Goal: Ask a question

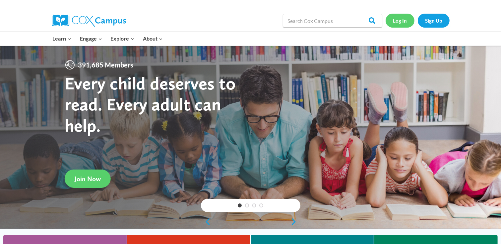
click at [400, 18] on link "Log In" at bounding box center [400, 21] width 29 height 14
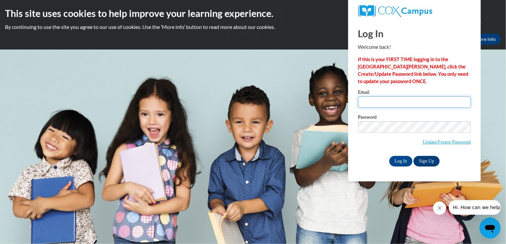
click at [382, 102] on input "Email" at bounding box center [414, 101] width 113 height 11
type input "awesomeaunt99@gmail.com"
click at [373, 149] on div "Password Update/Forgot Password" at bounding box center [414, 133] width 113 height 39
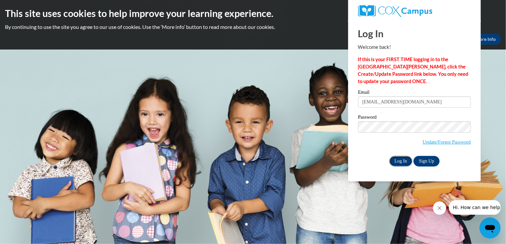
click at [398, 161] on input "Log In" at bounding box center [401, 161] width 23 height 11
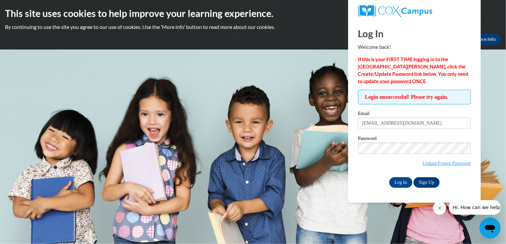
click at [441, 209] on icon "Close message from company" at bounding box center [439, 207] width 5 height 5
click at [493, 225] on icon "Open messaging window" at bounding box center [490, 228] width 10 height 8
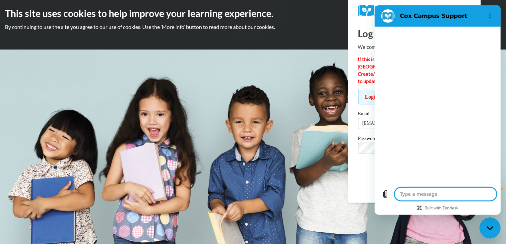
type textarea "x"
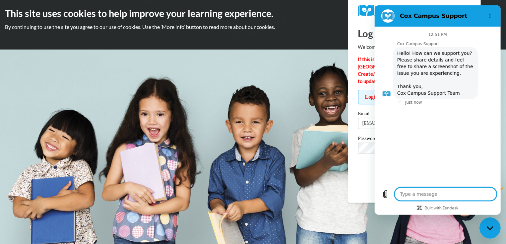
click at [412, 193] on textarea at bounding box center [446, 193] width 102 height 13
type textarea "I"
type textarea "x"
type textarea "I'"
type textarea "x"
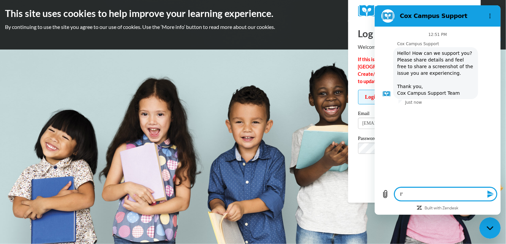
type textarea "I'm"
type textarea "x"
type textarea "I'm"
type textarea "x"
type textarea "I'm t"
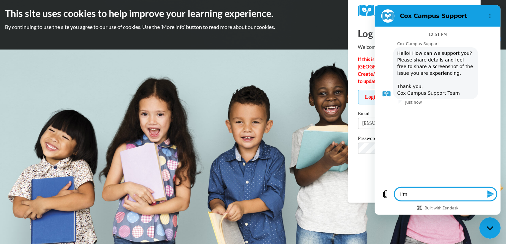
type textarea "x"
type textarea "I'm tr"
type textarea "x"
type textarea "I'm try"
type textarea "x"
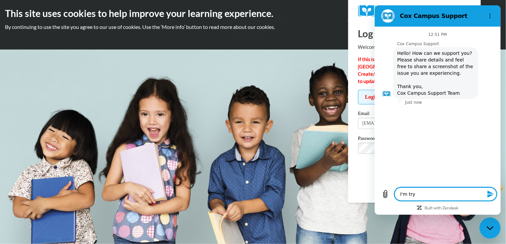
type textarea "I'm tryi"
type textarea "x"
type textarea "I'm tryin"
type textarea "x"
type textarea "I'm trying"
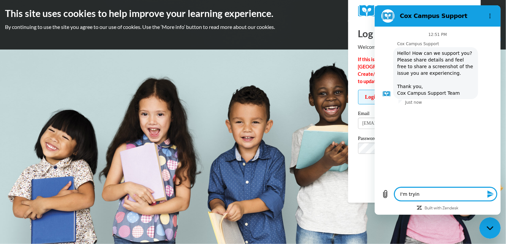
type textarea "x"
type textarea "I'm trying"
type textarea "x"
type textarea "I'm trying t"
type textarea "x"
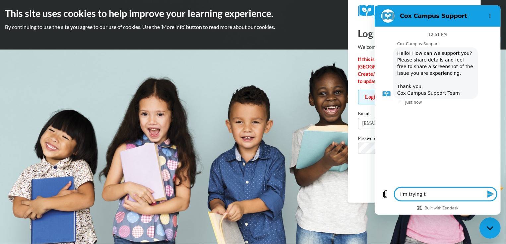
type textarea "I'm trying to"
type textarea "x"
type textarea "I'm trying to"
type textarea "x"
type textarea "I'm trying to l"
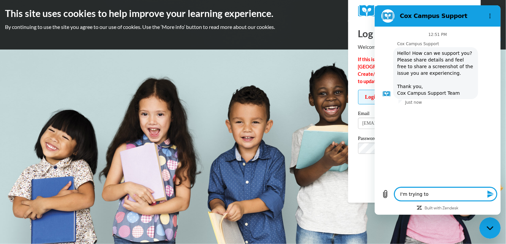
type textarea "x"
type textarea "I'm trying to lo"
type textarea "x"
type textarea "I'm trying to log"
type textarea "x"
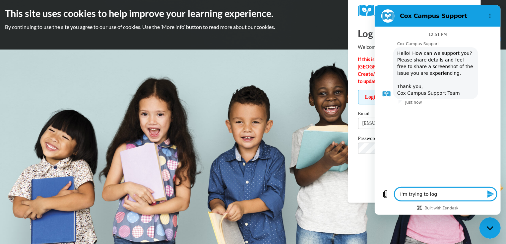
type textarea "I'm trying to logi"
type textarea "x"
type textarea "I'm trying to login"
type textarea "x"
type textarea "I'm trying to login"
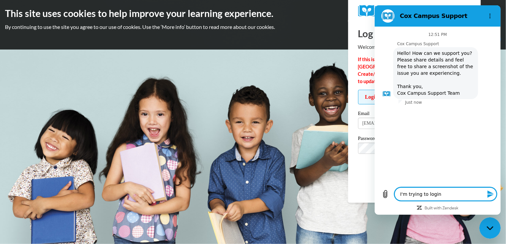
type textarea "x"
type textarea "I'm trying to login f"
type textarea "x"
type textarea "I'm trying to login fo"
type textarea "x"
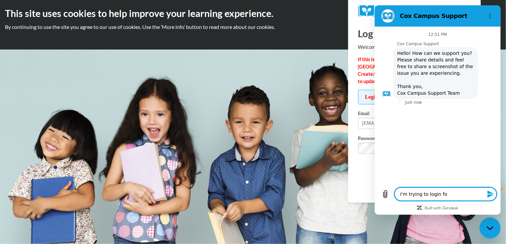
type textarea "I'm trying to login for"
type textarea "x"
type textarea "I'm trying to login for"
type textarea "x"
type textarea "I'm trying to login for t"
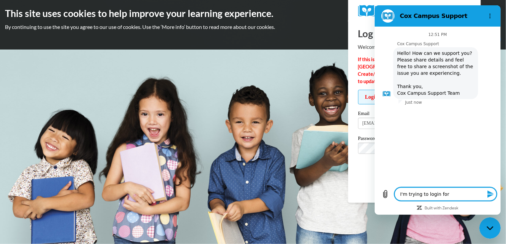
type textarea "x"
type textarea "I'm trying to login for th"
type textarea "x"
type textarea "I'm trying to login for the"
type textarea "x"
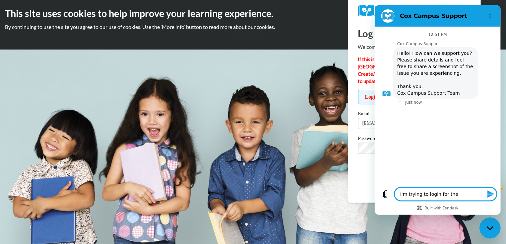
type textarea "I'm trying to login for the"
type textarea "x"
type textarea "I'm trying to login for the 1"
type textarea "x"
type textarea "I'm trying to login for the 1s"
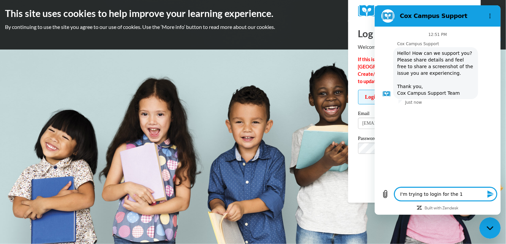
type textarea "x"
type textarea "I'm trying to login for the 1st"
type textarea "x"
type textarea "I'm trying to login for the 1st"
type textarea "x"
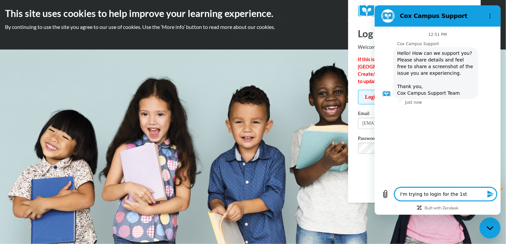
type textarea "I'm trying to login for the 1st t"
type textarea "x"
type textarea "I'm trying to login for the 1st ti"
type textarea "x"
type textarea "I'm trying to login for the 1st tim"
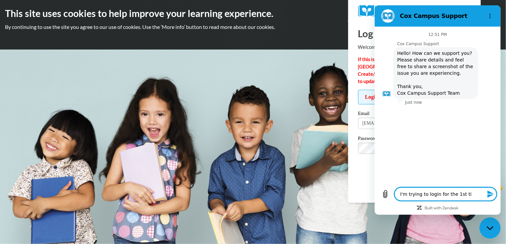
type textarea "x"
type textarea "I'm trying to login for the 1st time"
type textarea "x"
type textarea "I'm trying to login for the 1st time"
type textarea "x"
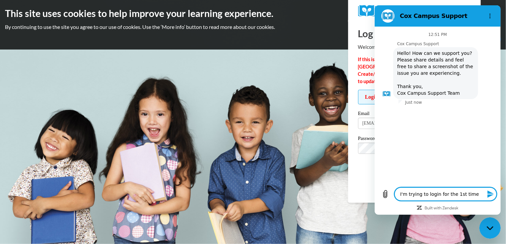
type textarea "I'm trying to login for the 1st time ."
type textarea "x"
type textarea "I'm trying to login for the 1st time"
type textarea "x"
type textarea "I'm trying to login for the 1st time"
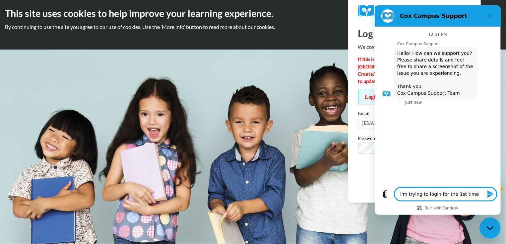
type textarea "x"
type textarea "I'm trying to login for the 1st time."
type textarea "x"
type textarea "I'm trying to login for the 1st time."
type textarea "x"
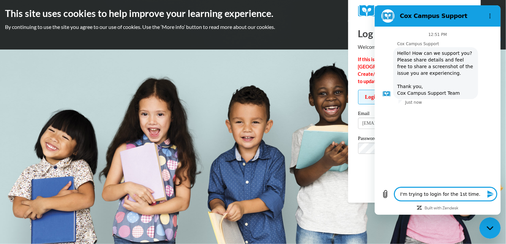
type textarea "I'm trying to login for the 1st time. I"
type textarea "x"
type textarea "I'm trying to login for the 1st time. I"
type textarea "x"
type textarea "I'm trying to login for the 1st time. I c"
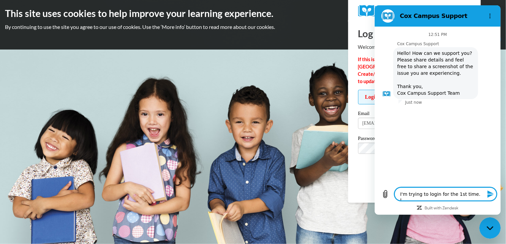
type textarea "x"
type textarea "I'm trying to login for the 1st time. I ch"
type textarea "x"
type textarea "I'm trying to login for the 1st time. I cha"
type textarea "x"
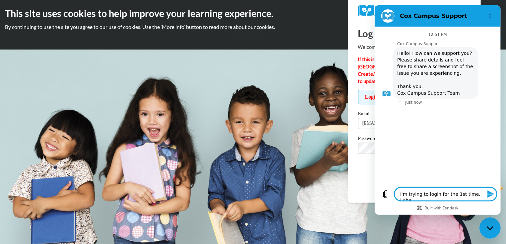
type textarea "I'm trying to login for the 1st time. I chan"
type textarea "x"
type textarea "I'm trying to login for the 1st time. I chanc"
type textarea "x"
type textarea "I'm trying to login for the 1st time. I chan"
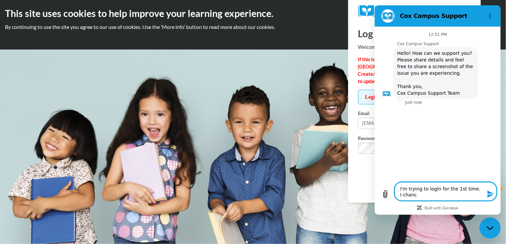
type textarea "x"
type textarea "I'm trying to login for the 1st time. I cha"
type textarea "x"
type textarea "I'm trying to login for the 1st time. I ch"
type textarea "x"
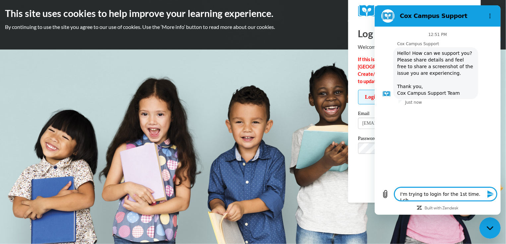
type textarea "I'm trying to login for the 1st time. I c"
type textarea "x"
type textarea "I'm trying to login for the 1st time. I"
type textarea "x"
type textarea "I'm trying to login for the 1st time. I w"
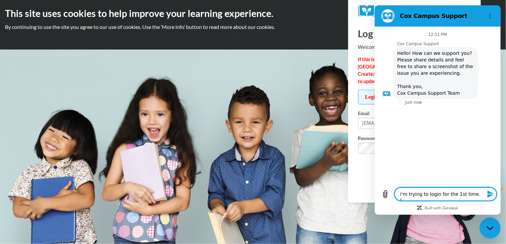
type textarea "x"
type textarea "I'm trying to login for the 1st time. I we"
type textarea "x"
type textarea "I'm trying to login for the 1st time. I wen"
type textarea "x"
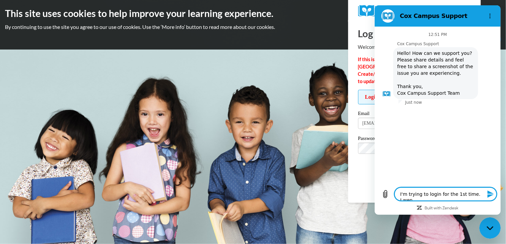
type textarea "I'm trying to login for the 1st time. I went"
type textarea "x"
type textarea "I'm trying to login for the 1st time. I went"
type textarea "x"
type textarea "I'm trying to login for the 1st time. I went t"
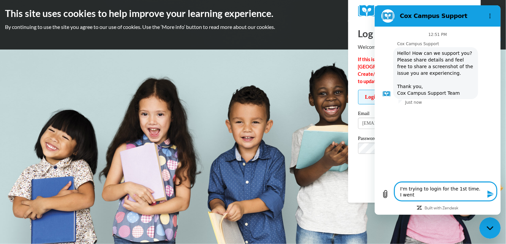
type textarea "x"
type textarea "I'm trying to login for the 1st time. I went to"
type textarea "x"
type textarea "I'm trying to login for the 1st time. I went to"
type textarea "x"
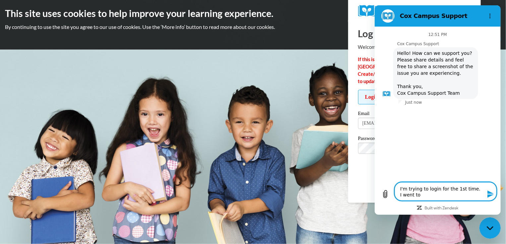
type textarea "I'm trying to login for the 1st time. I went to t"
type textarea "x"
type textarea "I'm trying to login for the 1st time. I went to th"
type textarea "x"
type textarea "I'm trying to login for the 1st time. I went to the"
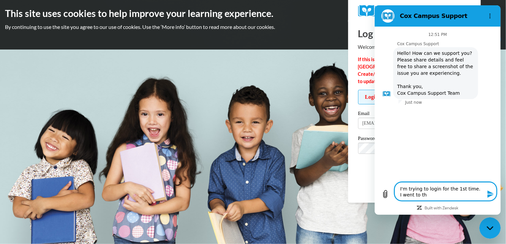
type textarea "x"
type textarea "I'm trying to login for the 1st time. I went to the"
type textarea "x"
type textarea "I'm trying to login for the 1st time. I went to the p"
type textarea "x"
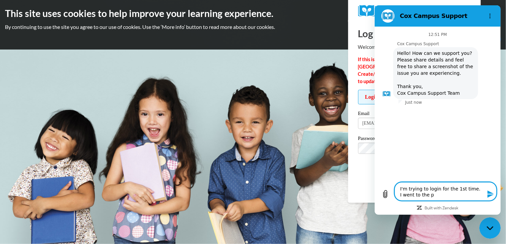
type textarea "I'm trying to login for the 1st time. I went to the pa"
type textarea "x"
type textarea "I'm trying to login for the 1st time. I went to the pag"
type textarea "x"
type textarea "I'm trying to login for the 1st time. I went to the page"
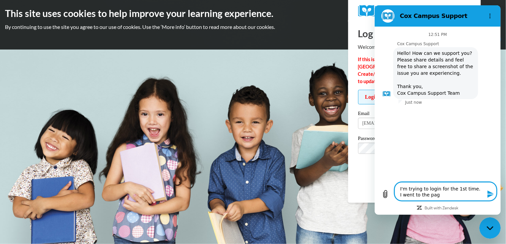
type textarea "x"
type textarea "I'm trying to login for the 1st time. I went to the page"
type textarea "x"
type textarea "I'm trying to login for the 1st time. I went to the page t"
type textarea "x"
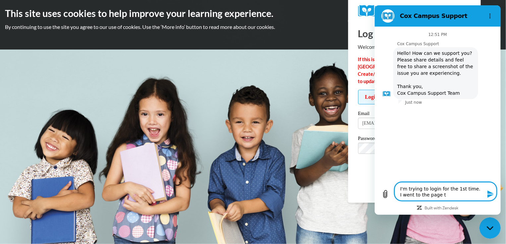
type textarea "I'm trying to login for the 1st time. I went to the page to"
type textarea "x"
type textarea "I'm trying to login for the 1st time. I went to the page to"
type textarea "x"
type textarea "I'm trying to login for the 1st time. I went to the page to c"
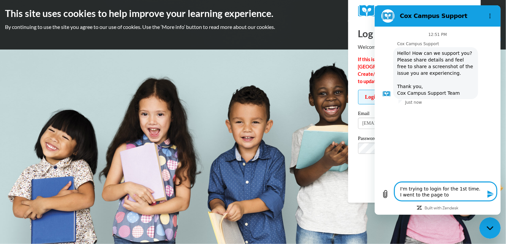
type textarea "x"
type textarea "I'm trying to login for the 1st time. I went to the page to ch"
type textarea "x"
type textarea "I'm trying to login for the 1st time. I went to the page to cha"
type textarea "x"
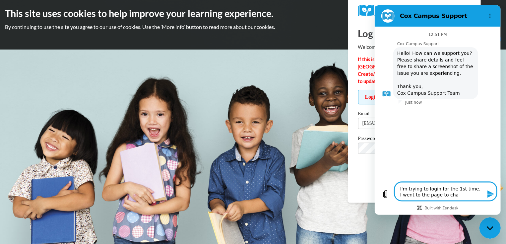
type textarea "I'm trying to login for the 1st time. I went to the page to chan"
type textarea "x"
type textarea "I'm trying to login for the 1st time. I went to the page to chang"
type textarea "x"
type textarea "I'm trying to login for the 1st time. I went to the page to change"
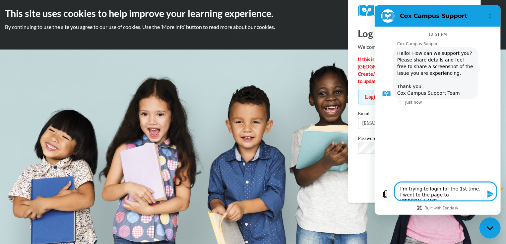
type textarea "x"
type textarea "I'm trying to login for the 1st time. I went to the page to change"
type textarea "x"
type textarea "I'm trying to login for the 1st time. I went to the page to change m"
type textarea "x"
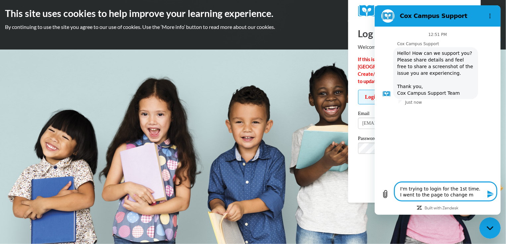
type textarea "I'm trying to login for the 1st time. I went to the page to change my"
type textarea "x"
type textarea "I'm trying to login for the 1st time. I went to the page to change my"
type textarea "x"
type textarea "I'm trying to login for the 1st time. I went to the page to change my p"
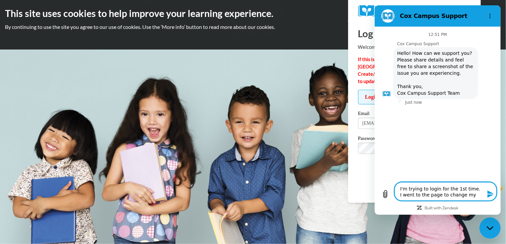
type textarea "x"
type textarea "I'm trying to login for the 1st time. I went to the page to change my pa"
type textarea "x"
type textarea "I'm trying to login for the 1st time. I went to the page to change my pas"
type textarea "x"
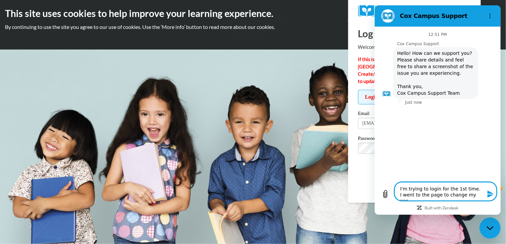
type textarea "I'm trying to login for the 1st time. I went to the page to change my pass"
type textarea "x"
type textarea "I'm trying to login for the 1st time. I went to the page to change my passw"
type textarea "x"
type textarea "I'm trying to login for the 1st time. I went to the page to change my passwo"
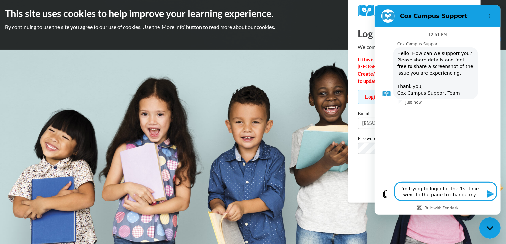
type textarea "x"
type textarea "I'm trying to login for the 1st time. I went to the page to change my passwor"
type textarea "x"
type textarea "I'm trying to login for the 1st time. I went to the page to change my password"
type textarea "x"
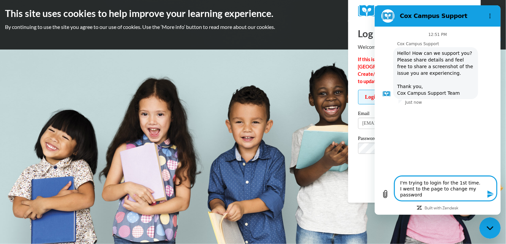
type textarea "I'm trying to login for the 1st time. I went to the page to change my password"
type textarea "x"
type textarea "I'm trying to login for the 1st time. I went to the page to change my password a"
type textarea "x"
type textarea "I'm trying to login for the 1st time. I went to the page to change my password …"
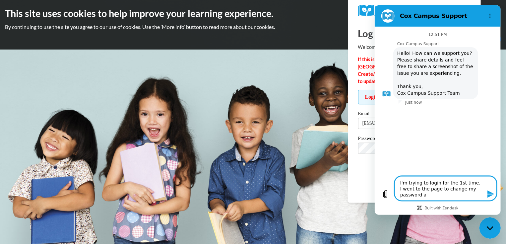
type textarea "x"
type textarea "I'm trying to login for the 1st time. I went to the page to change my password …"
type textarea "x"
type textarea "I'm trying to login for the 1st time. I went to the page to change my password …"
type textarea "x"
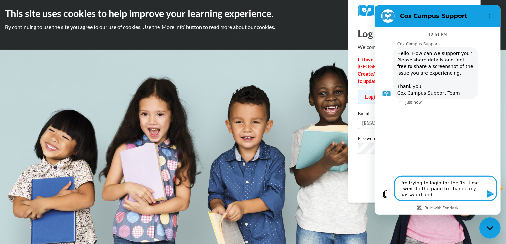
type textarea "I'm trying to login for the 1st time. I went to the page to change my password …"
type textarea "x"
type textarea "I'm trying to login for the 1st time. I went to the page to change my password …"
type textarea "x"
type textarea "I'm trying to login for the 1st time. I went to the page to change my password …"
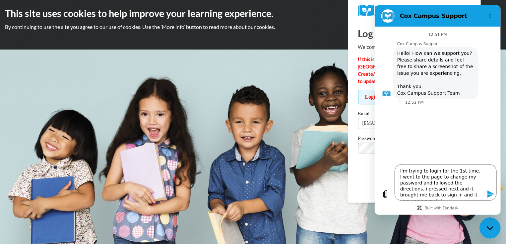
click at [490, 194] on icon "Send message" at bounding box center [491, 194] width 8 height 8
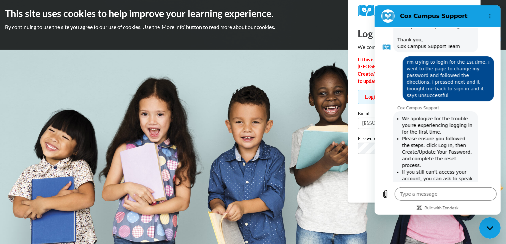
scroll to position [182, 0]
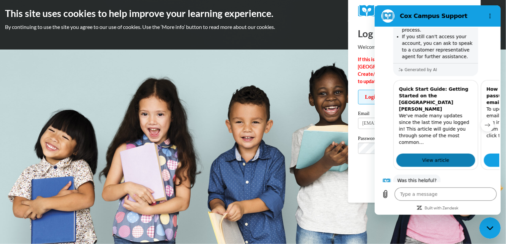
click at [413, 153] on link "View article" at bounding box center [435, 159] width 79 height 13
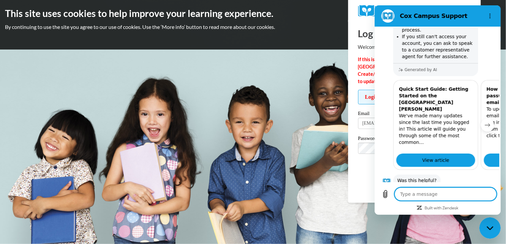
click at [411, 192] on textarea at bounding box center [446, 193] width 102 height 13
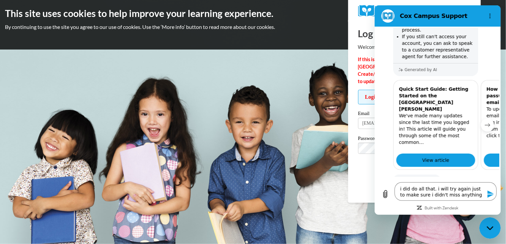
click at [493, 194] on icon "Send message" at bounding box center [491, 193] width 6 height 7
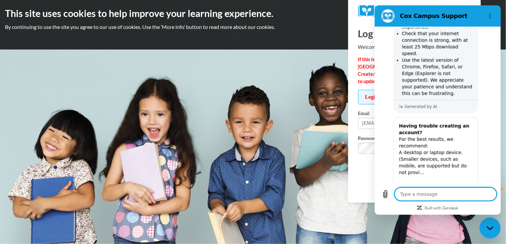
scroll to position [411, 0]
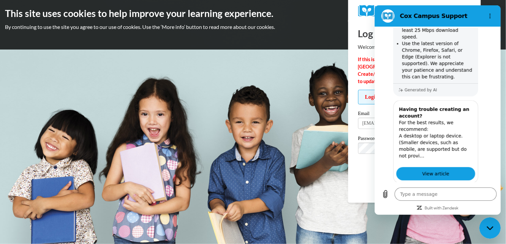
click at [482, 208] on button "No" at bounding box center [485, 214] width 18 height 13
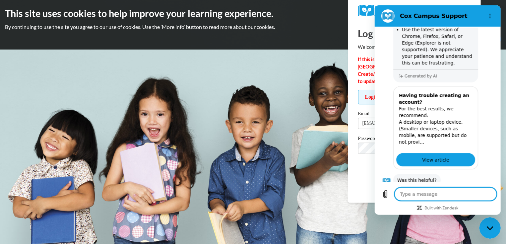
scroll to position [424, 0]
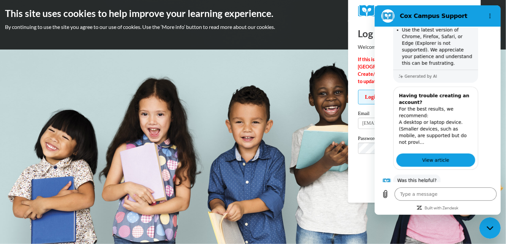
click at [267, 85] on body "This site uses cookies to help improve your learning experience. By continuing …" at bounding box center [253, 122] width 506 height 244
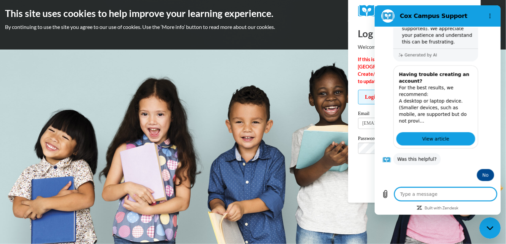
scroll to position [462, 0]
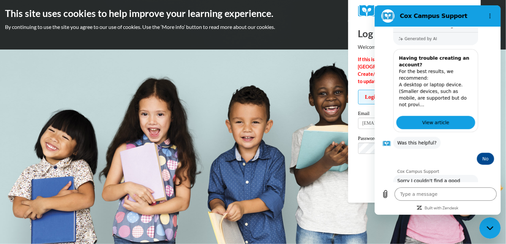
click at [272, 174] on body "This site uses cookies to help improve your learning experience. By continuing …" at bounding box center [253, 122] width 506 height 244
